Goal: Navigation & Orientation: Find specific page/section

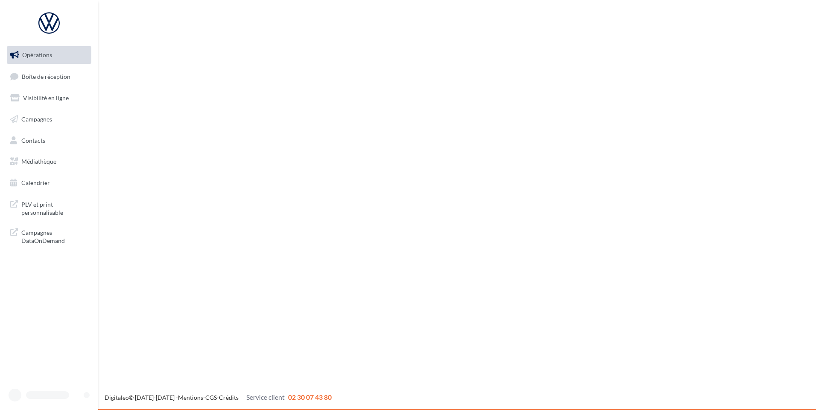
click at [34, 73] on span "Boîte de réception" at bounding box center [46, 76] width 49 height 7
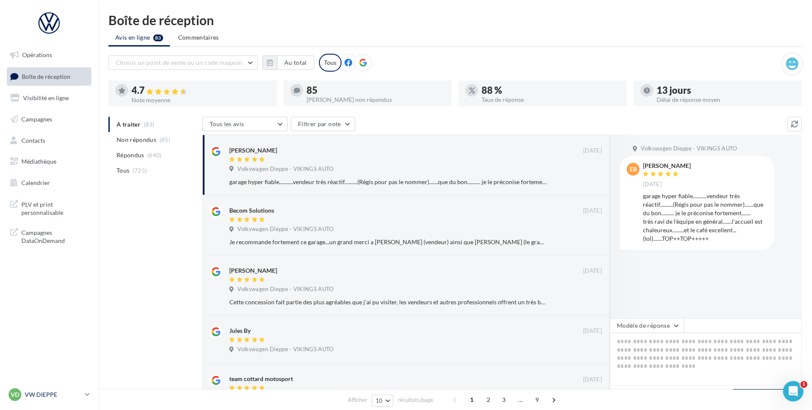
click at [38, 394] on p "VW DIEPPE" at bounding box center [53, 395] width 57 height 9
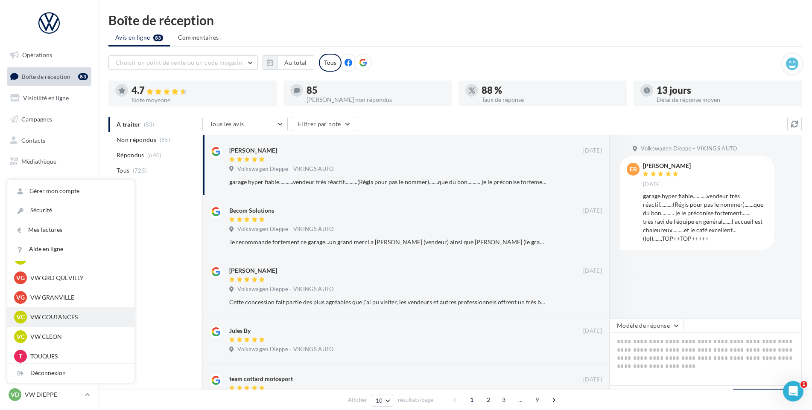
scroll to position [213, 0]
click at [66, 317] on p "VW COUTANCES" at bounding box center [77, 317] width 94 height 9
